Goal: Task Accomplishment & Management: Use online tool/utility

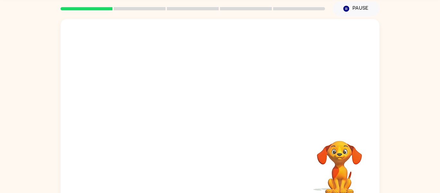
scroll to position [24, 0]
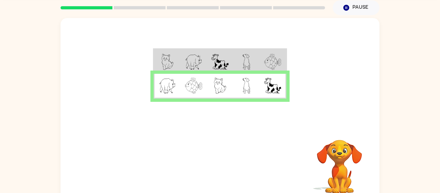
click at [257, 86] on td at bounding box center [246, 86] width 26 height 25
click at [225, 170] on icon "button" at bounding box center [220, 165] width 11 height 11
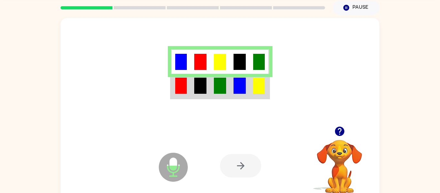
click at [240, 87] on img at bounding box center [240, 86] width 12 height 16
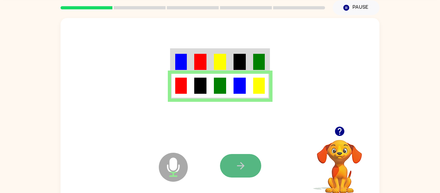
click at [245, 167] on icon "button" at bounding box center [240, 165] width 11 height 11
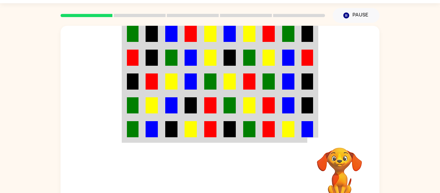
scroll to position [18, 0]
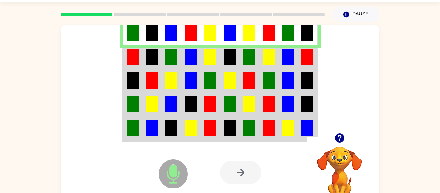
click at [192, 53] on img at bounding box center [191, 57] width 12 height 16
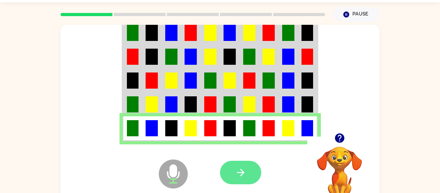
click at [244, 177] on icon "button" at bounding box center [240, 172] width 11 height 11
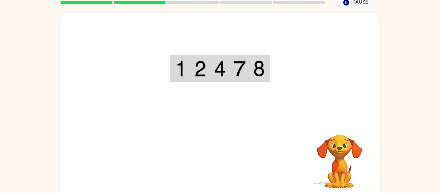
scroll to position [30, 0]
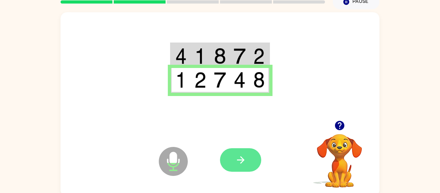
click at [241, 154] on icon "button" at bounding box center [240, 159] width 11 height 11
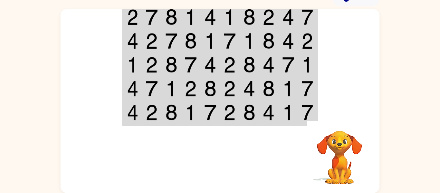
scroll to position [29, 0]
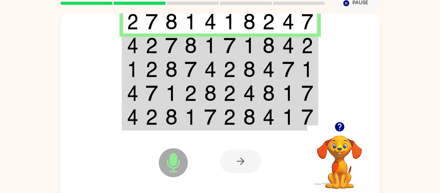
click at [231, 52] on img at bounding box center [230, 45] width 12 height 16
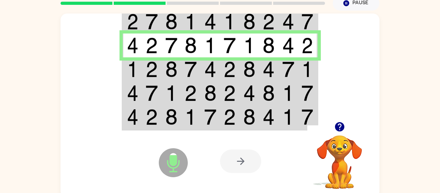
click at [231, 52] on img at bounding box center [230, 45] width 12 height 16
click at [230, 63] on img at bounding box center [230, 69] width 12 height 16
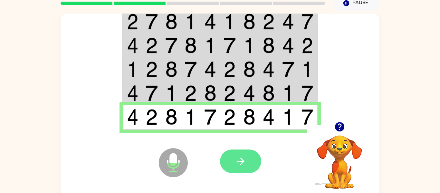
click at [235, 156] on icon "button" at bounding box center [240, 161] width 11 height 11
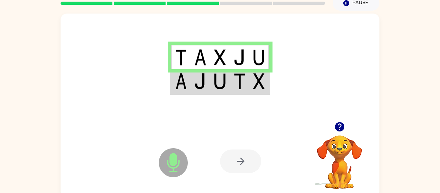
click at [224, 89] on img at bounding box center [220, 81] width 12 height 16
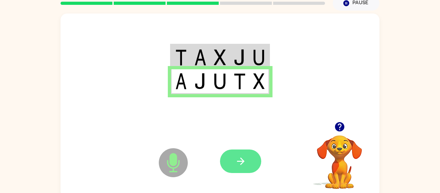
click at [241, 154] on button "button" at bounding box center [240, 161] width 41 height 24
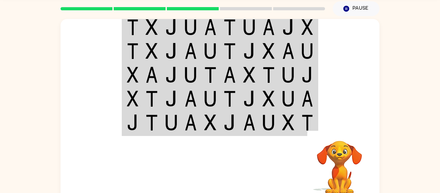
scroll to position [34, 0]
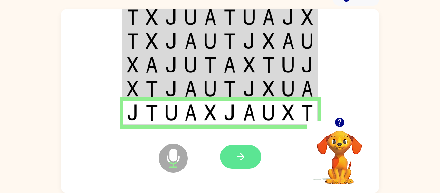
click at [242, 154] on icon "button" at bounding box center [240, 156] width 7 height 7
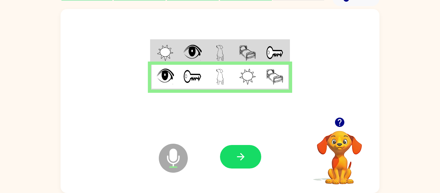
click at [242, 154] on icon "button" at bounding box center [240, 156] width 7 height 7
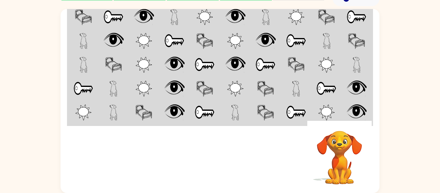
click at [242, 154] on div at bounding box center [267, 156] width 95 height 72
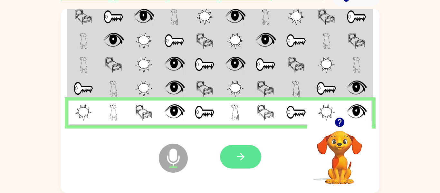
click at [242, 155] on icon "button" at bounding box center [240, 156] width 7 height 7
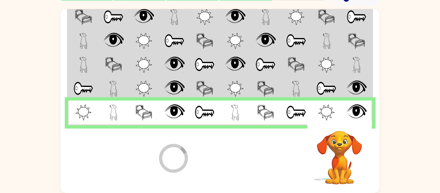
scroll to position [22, 0]
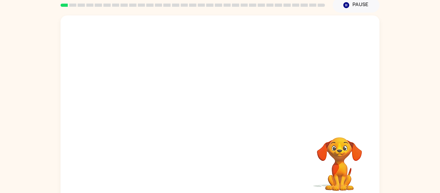
scroll to position [29, 0]
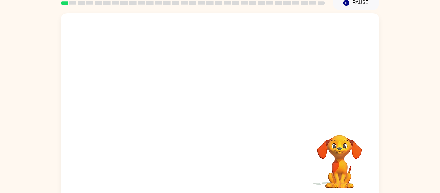
click at [415, 96] on div "Your browser must support playing .mp4 files to use Literably. Please try using…" at bounding box center [220, 103] width 440 height 187
click at [208, 27] on video "Your browser must support playing .mp4 files to use Literably. Please try using…" at bounding box center [220, 67] width 319 height 108
click at [219, 107] on icon "button" at bounding box center [220, 108] width 11 height 11
click at [246, 155] on div "Your browser must support playing .mp4 files to use Literably. Please try using…" at bounding box center [220, 105] width 319 height 184
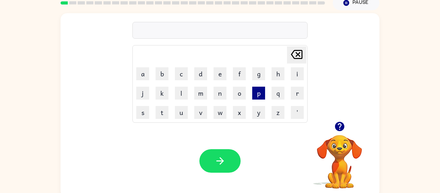
click at [261, 93] on button "p" at bounding box center [258, 93] width 13 height 13
type button "p"
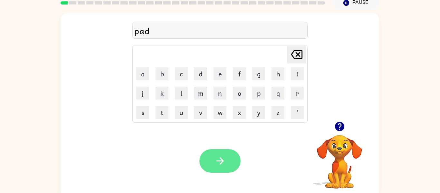
click at [225, 164] on icon "button" at bounding box center [220, 160] width 11 height 11
click at [221, 163] on icon "button" at bounding box center [219, 160] width 7 height 7
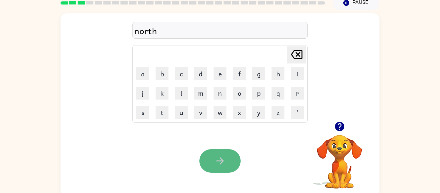
click at [218, 158] on icon "button" at bounding box center [220, 160] width 11 height 11
click at [217, 159] on icon "button" at bounding box center [220, 160] width 11 height 11
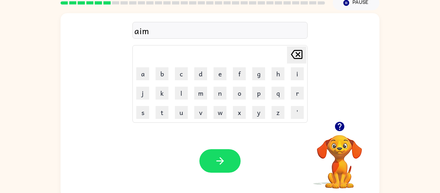
click at [217, 159] on icon "button" at bounding box center [220, 160] width 11 height 11
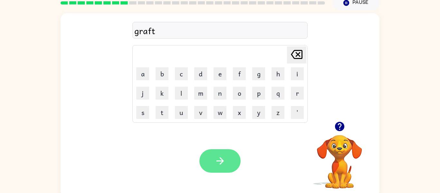
click at [219, 156] on icon "button" at bounding box center [220, 160] width 11 height 11
click at [218, 160] on icon "button" at bounding box center [220, 160] width 11 height 11
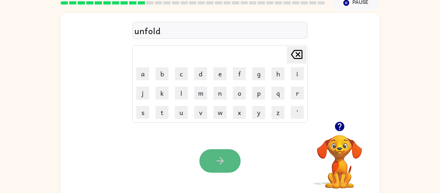
click at [221, 162] on icon "button" at bounding box center [220, 160] width 11 height 11
click at [221, 163] on icon "button" at bounding box center [220, 160] width 11 height 11
click at [221, 165] on icon "button" at bounding box center [220, 160] width 11 height 11
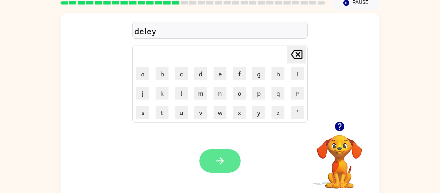
click at [221, 162] on icon "button" at bounding box center [220, 160] width 11 height 11
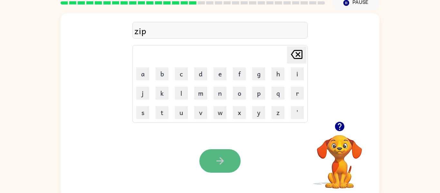
click at [220, 162] on icon "button" at bounding box center [220, 160] width 11 height 11
click at [220, 163] on icon "button" at bounding box center [220, 160] width 11 height 11
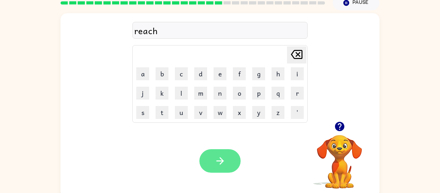
click at [219, 162] on icon "button" at bounding box center [220, 160] width 11 height 11
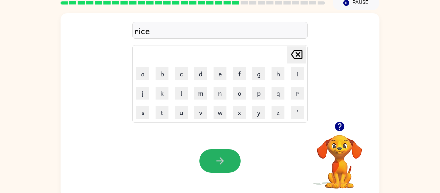
click at [219, 162] on icon "button" at bounding box center [220, 160] width 11 height 11
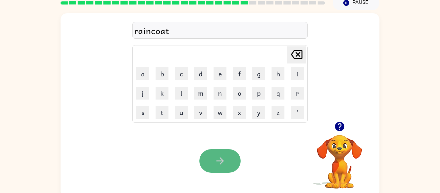
click at [219, 162] on icon "button" at bounding box center [220, 160] width 11 height 11
click at [218, 161] on icon "button" at bounding box center [219, 160] width 7 height 7
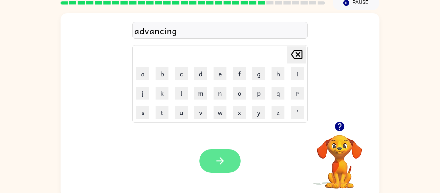
click at [218, 162] on icon "button" at bounding box center [220, 160] width 11 height 11
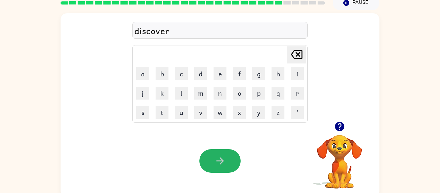
click at [219, 156] on icon "button" at bounding box center [220, 160] width 11 height 11
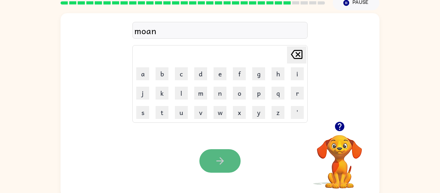
click at [219, 163] on icon "button" at bounding box center [220, 160] width 11 height 11
click at [220, 163] on icon "button" at bounding box center [220, 160] width 11 height 11
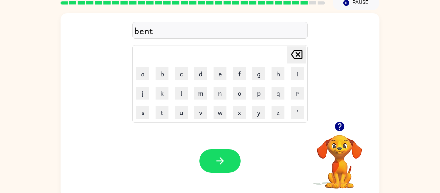
click at [220, 163] on icon "button" at bounding box center [220, 160] width 11 height 11
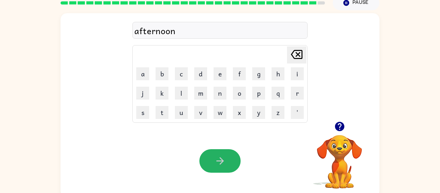
click at [220, 163] on icon "button" at bounding box center [220, 160] width 11 height 11
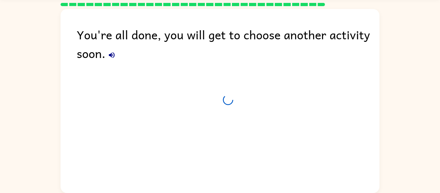
scroll to position [22, 0]
